Goal: Task Accomplishment & Management: Manage account settings

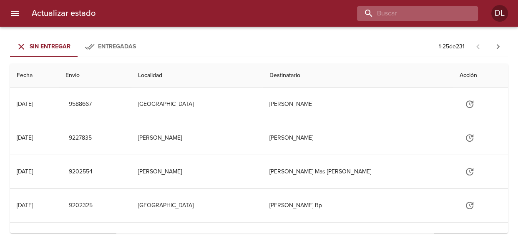
click at [417, 12] on input "buscar" at bounding box center [410, 13] width 107 height 15
type input "9526715"
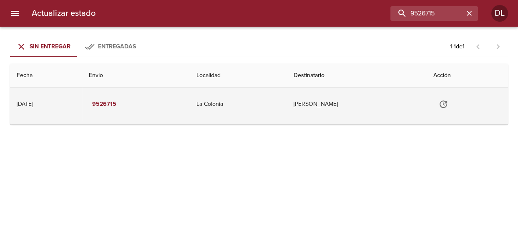
click at [448, 102] on icon "Tabla de envíos del cliente" at bounding box center [443, 104] width 10 height 10
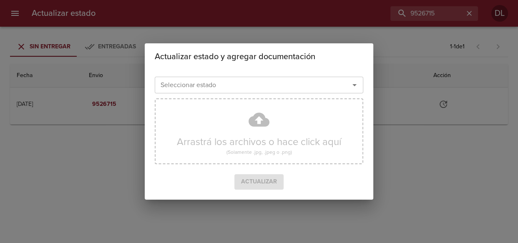
click at [359, 86] on icon "Abrir" at bounding box center [354, 85] width 10 height 10
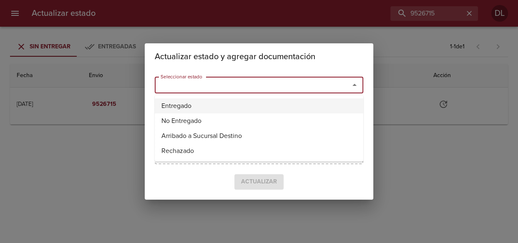
click at [300, 109] on li "Entregado" at bounding box center [259, 105] width 208 height 15
type input "Entregado"
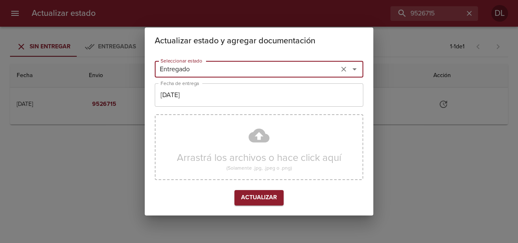
click at [242, 95] on input "[DATE]" at bounding box center [259, 94] width 208 height 23
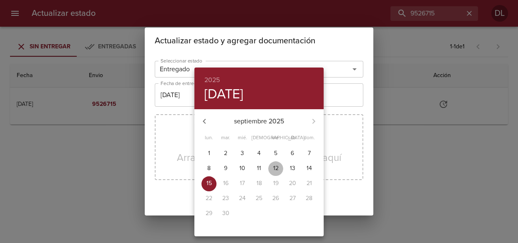
click at [271, 167] on span "12" at bounding box center [275, 168] width 15 height 8
type input "[DATE]"
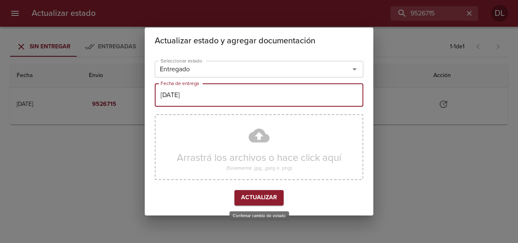
click at [255, 198] on span "Actualizar" at bounding box center [259, 198] width 36 height 10
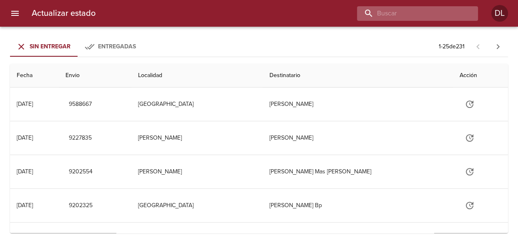
click at [435, 13] on input "buscar" at bounding box center [410, 13] width 107 height 15
type input "9532894"
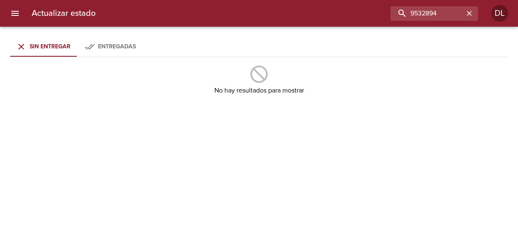
click at [96, 45] on div "Entregadas" at bounding box center [110, 47] width 51 height 10
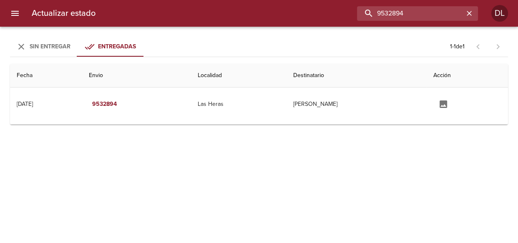
drag, startPoint x: 449, startPoint y: 10, endPoint x: 321, endPoint y: 12, distance: 127.9
click at [322, 12] on div "9532894" at bounding box center [289, 13] width 375 height 15
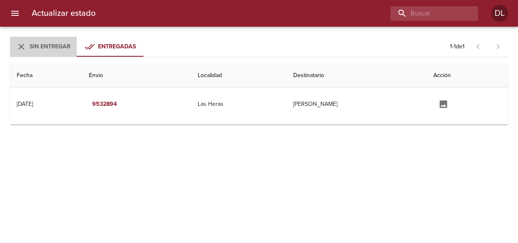
click at [49, 49] on span "Sin Entregar" at bounding box center [50, 46] width 41 height 7
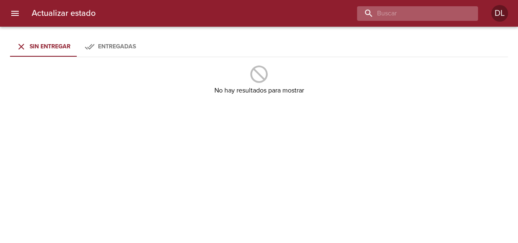
click at [416, 17] on input "buscar" at bounding box center [410, 13] width 107 height 15
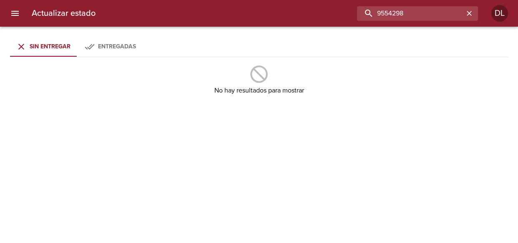
type input "9554298"
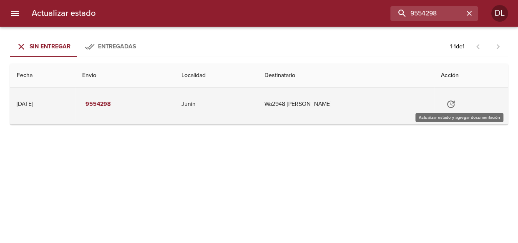
click at [455, 103] on icon "Tabla de envíos del cliente" at bounding box center [450, 104] width 10 height 10
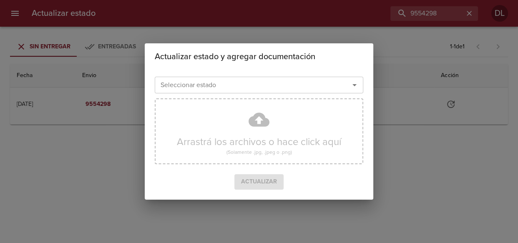
click at [354, 84] on icon "Abrir" at bounding box center [354, 85] width 10 height 10
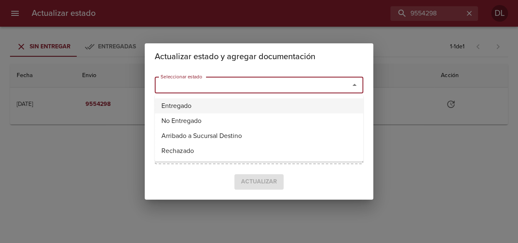
click at [317, 103] on li "Entregado" at bounding box center [259, 105] width 208 height 15
type input "Entregado"
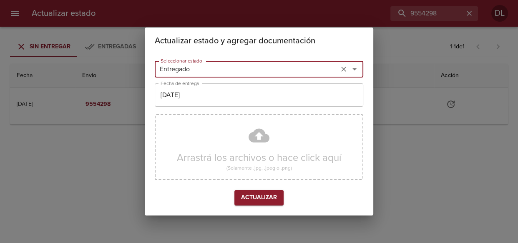
click at [311, 104] on input "[DATE]" at bounding box center [259, 94] width 208 height 23
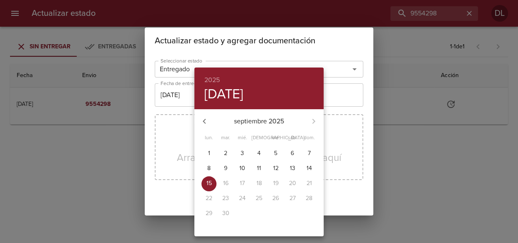
click at [275, 167] on p "12" at bounding box center [275, 168] width 5 height 8
type input "[DATE]"
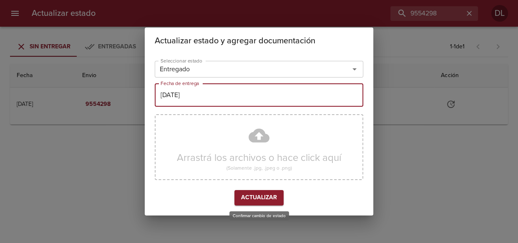
click at [259, 197] on span "Actualizar" at bounding box center [259, 198] width 36 height 10
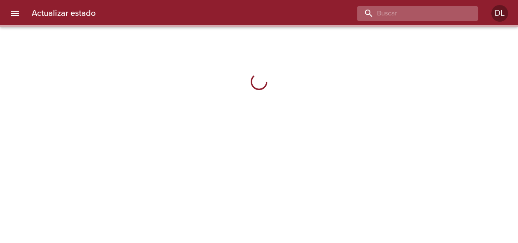
click at [432, 13] on input "buscar" at bounding box center [410, 13] width 107 height 15
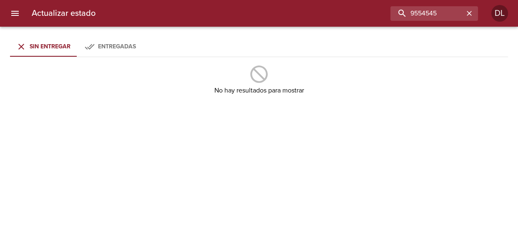
click at [92, 47] on icon "Tabs Envios" at bounding box center [90, 47] width 10 height 10
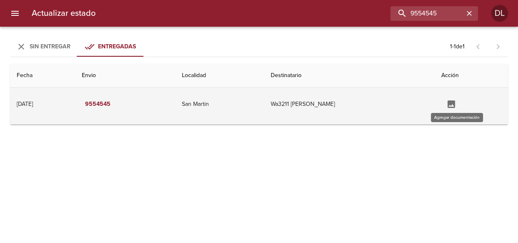
click at [455, 104] on icon "Tabla de envíos del cliente" at bounding box center [451, 104] width 8 height 8
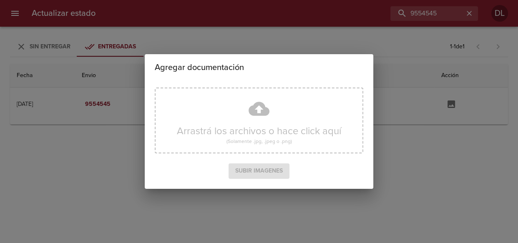
click at [104, 102] on div "Agregar documentación Arrastrá los archivos o hace click aquí (Solamente .jpg, …" at bounding box center [259, 121] width 518 height 243
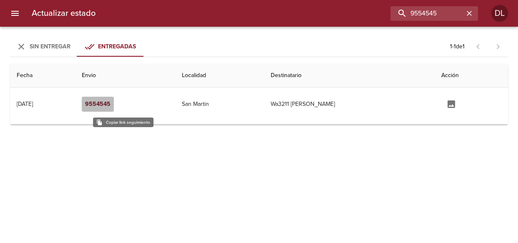
click at [110, 100] on em "9554545" at bounding box center [97, 104] width 25 height 10
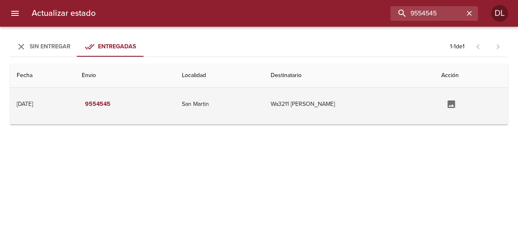
click at [299, 105] on td "Wa3211 [PERSON_NAME]" at bounding box center [349, 104] width 170 height 33
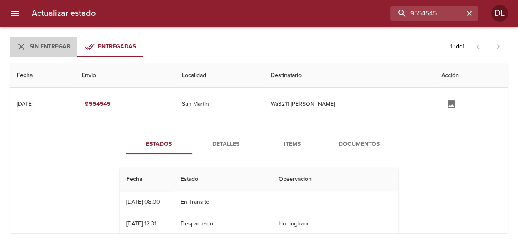
click at [55, 45] on span "Sin Entregar" at bounding box center [50, 46] width 41 height 7
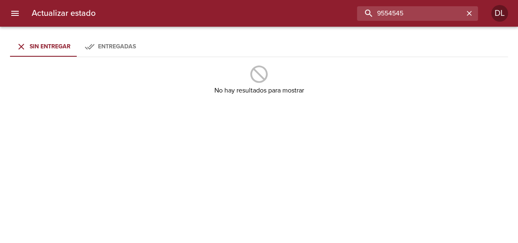
drag, startPoint x: 435, startPoint y: 15, endPoint x: 332, endPoint y: 20, distance: 103.1
click at [332, 20] on div "9554545" at bounding box center [289, 13] width 375 height 15
type input "9540304"
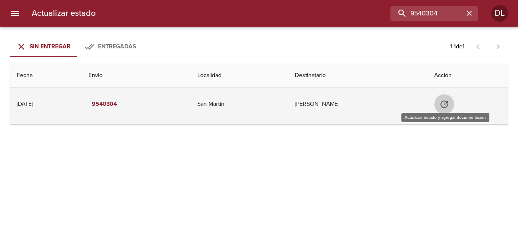
click at [440, 104] on icon "Tabla de envíos del cliente" at bounding box center [444, 104] width 10 height 10
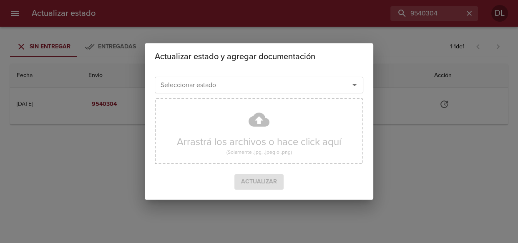
drag, startPoint x: 299, startPoint y: 77, endPoint x: 299, endPoint y: 83, distance: 6.3
click at [299, 78] on div "Seleccionar estado" at bounding box center [259, 85] width 208 height 17
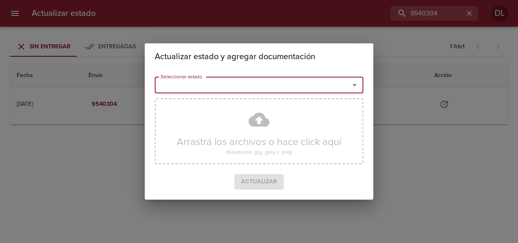
click at [352, 83] on icon "Abrir" at bounding box center [354, 85] width 10 height 10
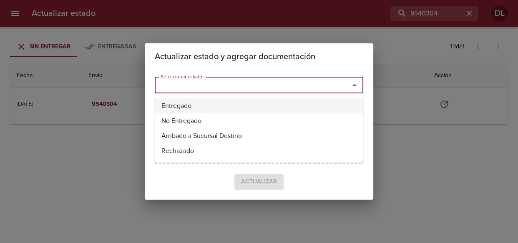
click at [329, 108] on li "Entregado" at bounding box center [259, 105] width 208 height 15
type input "Entregado"
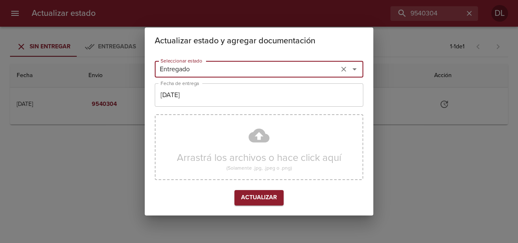
click at [256, 95] on input "[DATE]" at bounding box center [259, 94] width 208 height 23
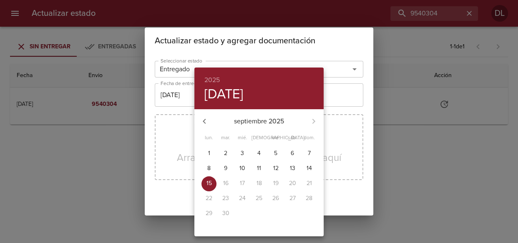
click at [277, 168] on p "12" at bounding box center [275, 168] width 5 height 8
type input "[DATE]"
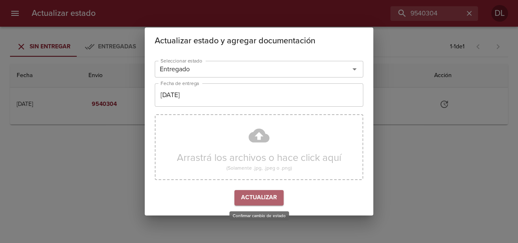
click at [261, 196] on span "Actualizar" at bounding box center [259, 198] width 36 height 10
